Goal: Transaction & Acquisition: Book appointment/travel/reservation

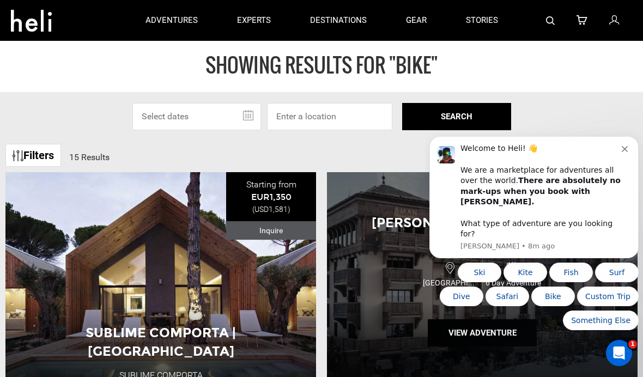
scroll to position [9, 0]
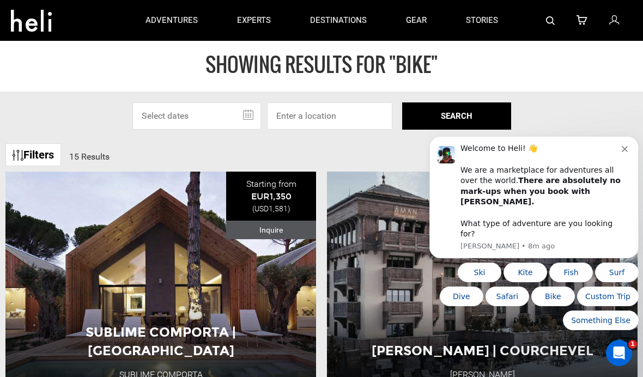
click at [624, 152] on icon "Dismiss notification" at bounding box center [625, 149] width 6 height 6
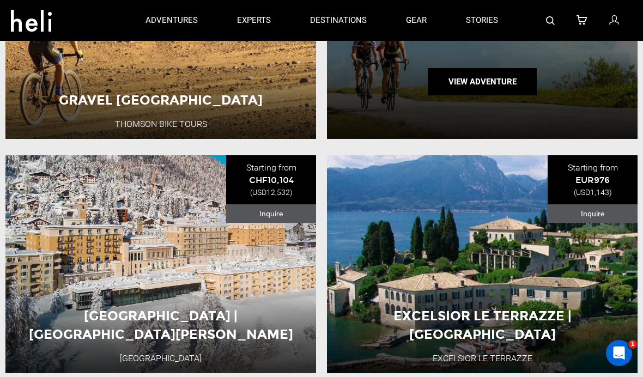
scroll to position [0, 0]
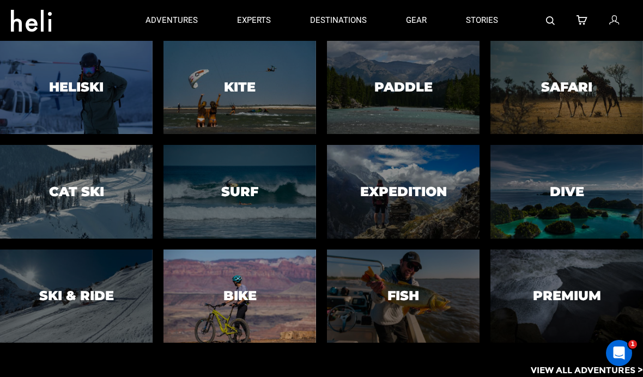
click at [232, 309] on div at bounding box center [240, 295] width 156 height 95
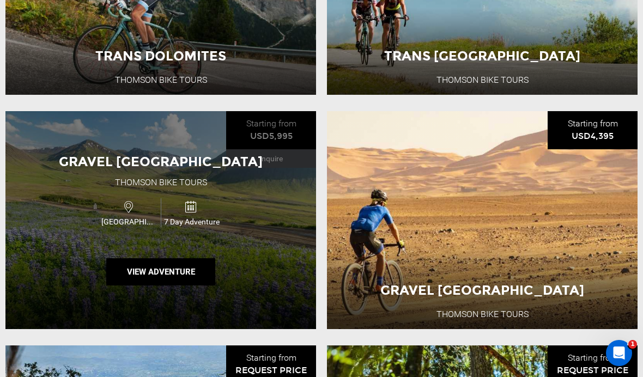
scroll to position [2417, 0]
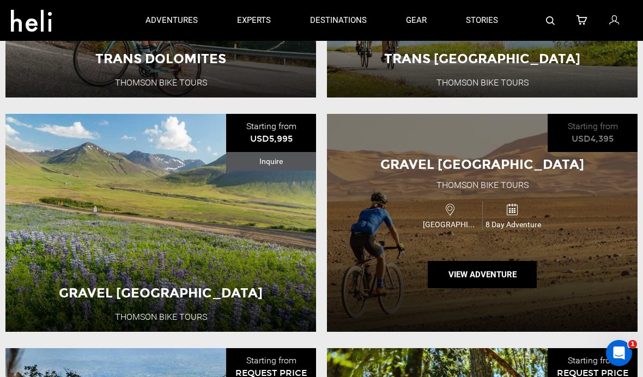
click at [393, 264] on div "Gravel Morocco Thomson Bike Tours Morocco 8 Day Adventure View Adventure" at bounding box center [482, 223] width 311 height 218
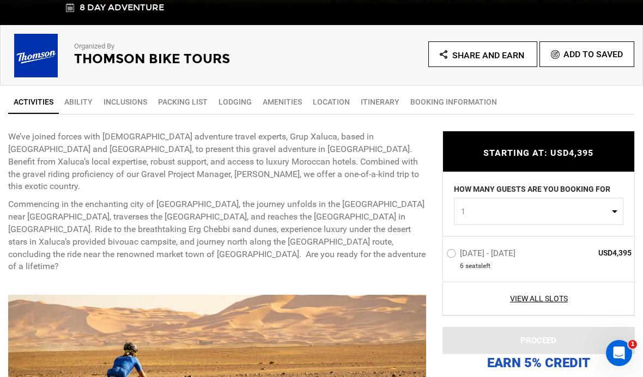
scroll to position [342, 0]
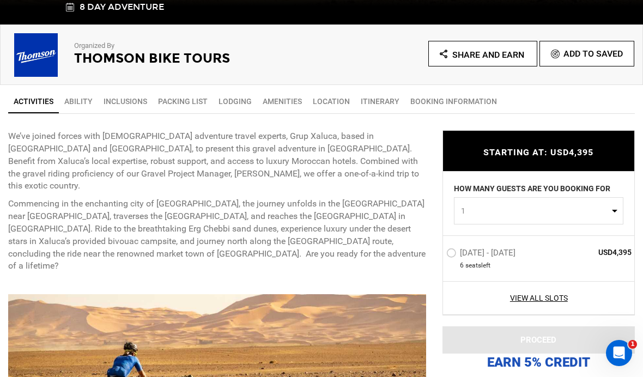
click at [84, 99] on link "Ability" at bounding box center [78, 101] width 39 height 22
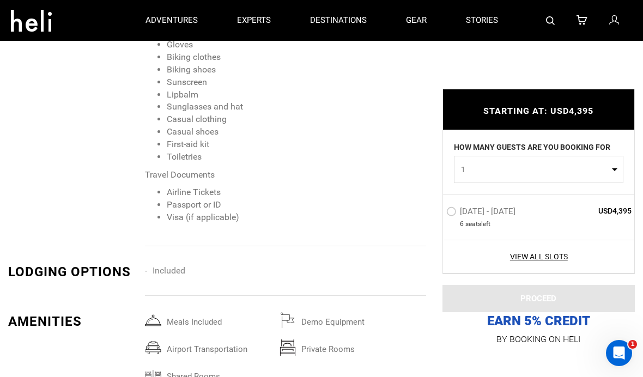
scroll to position [1591, 0]
